Goal: Transaction & Acquisition: Download file/media

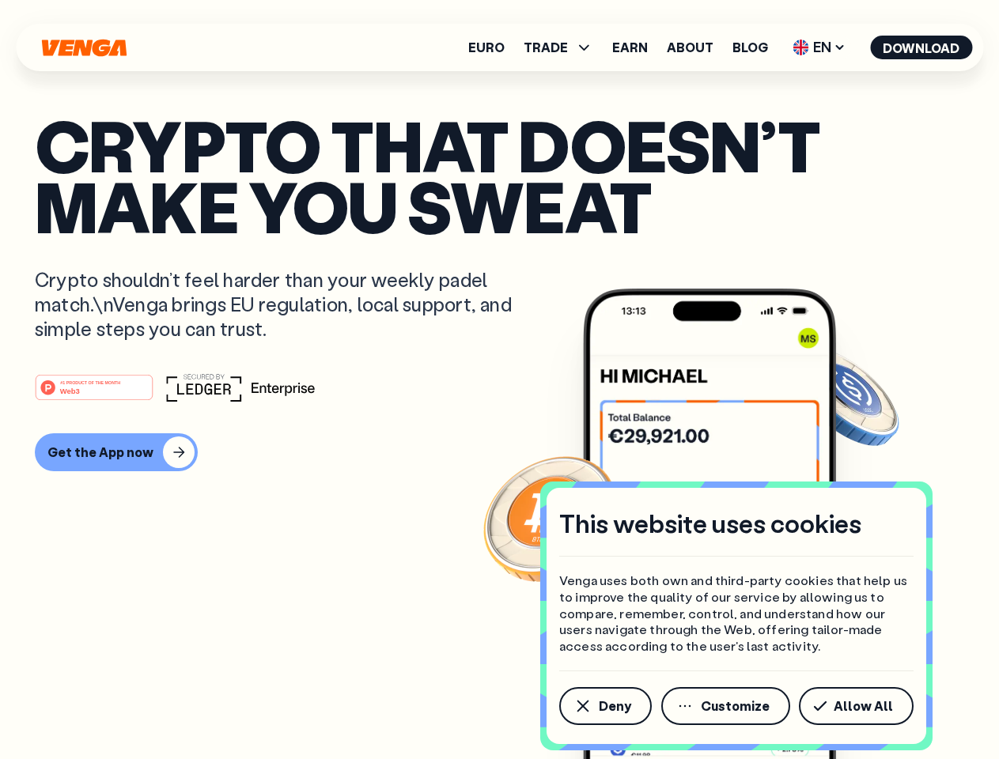
click at [499, 380] on div "#1 PRODUCT OF THE MONTH Web3" at bounding box center [499, 387] width 929 height 28
click at [604, 706] on span "Deny" at bounding box center [615, 706] width 32 height 13
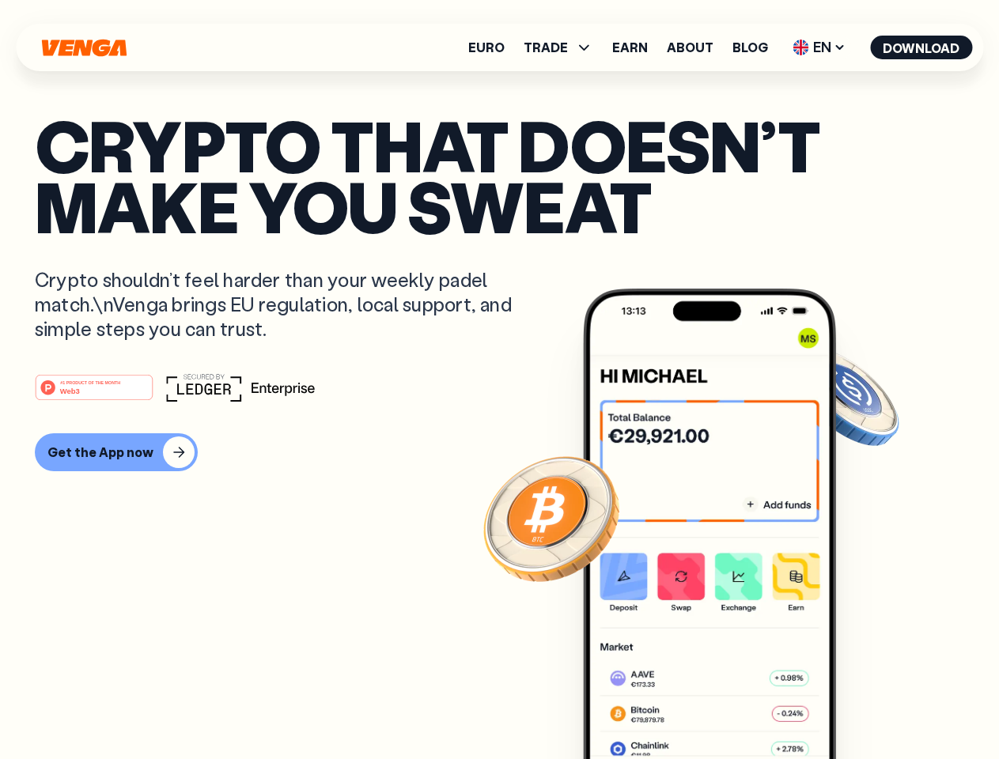
click at [727, 706] on img at bounding box center [709, 554] width 253 height 530
click at [859, 706] on article "Crypto that doesn’t make you sweat Crypto shouldn’t feel harder than your weekl…" at bounding box center [499, 411] width 929 height 593
click at [563, 47] on span "TRADE" at bounding box center [545, 47] width 44 height 13
click at [819, 47] on span "EN" at bounding box center [819, 47] width 64 height 25
click at [921, 47] on button "Download" at bounding box center [921, 48] width 102 height 24
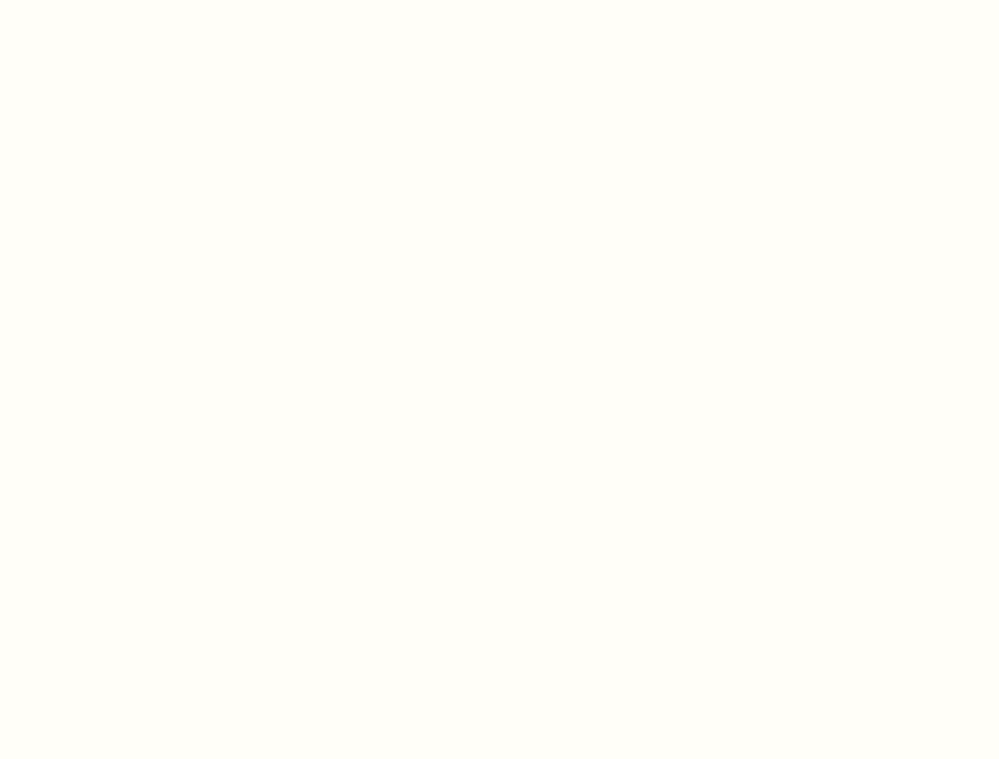
click at [499, 0] on html "This website uses cookies Venga uses both own and third-party cookies that help…" at bounding box center [499, 0] width 999 height 0
click at [114, 0] on html "This website uses cookies Venga uses both own and third-party cookies that help…" at bounding box center [499, 0] width 999 height 0
click at [96, 0] on html "This website uses cookies Venga uses both own and third-party cookies that help…" at bounding box center [499, 0] width 999 height 0
